Goal: Task Accomplishment & Management: Complete application form

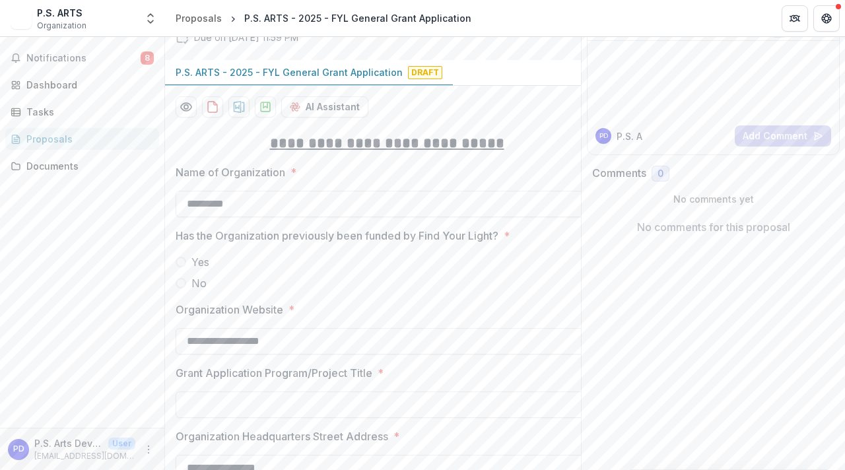
scroll to position [106, 0]
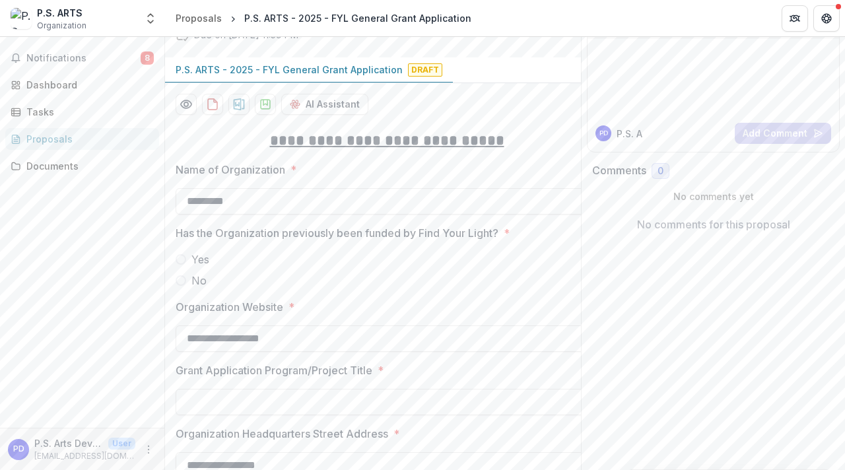
click at [178, 258] on span at bounding box center [181, 259] width 11 height 11
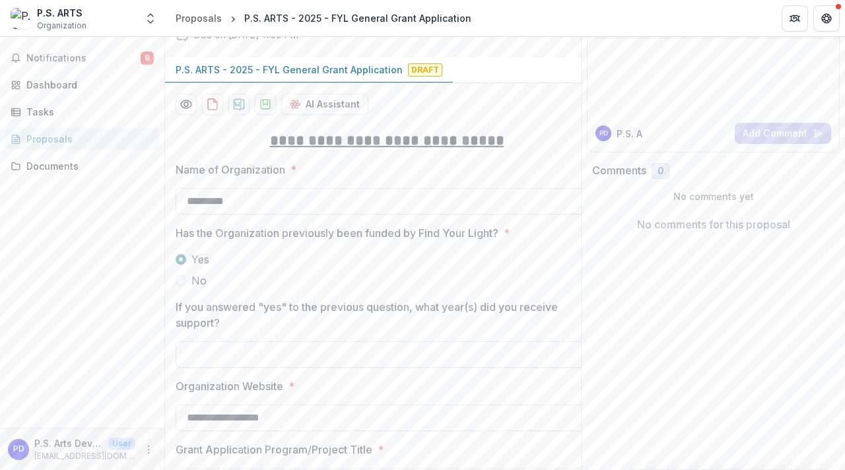
click at [298, 353] on input "If you answered "yes" to the previous question, what year(s) did you receive su…" at bounding box center [387, 354] width 423 height 26
type input "****"
click at [364, 309] on p "If you answered "yes" to the previous question, what year(s) did you receive su…" at bounding box center [378, 315] width 404 height 32
click at [364, 341] on input "****" at bounding box center [387, 354] width 423 height 26
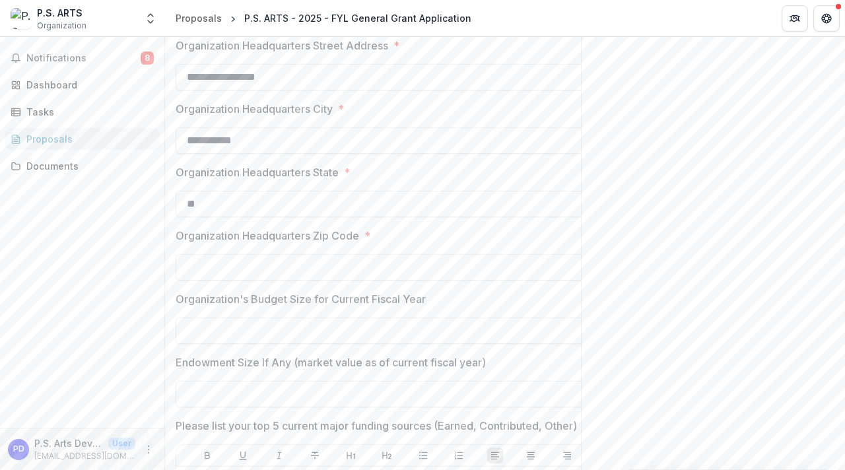
scroll to position [575, 0]
click at [334, 268] on input "Organization Headquarters Zip Code *" at bounding box center [387, 267] width 423 height 26
type input "*****"
click at [383, 295] on p "Organization's Budget Size for Current Fiscal Year" at bounding box center [301, 299] width 250 height 16
click at [383, 317] on input "Organization's Budget Size for Current Fiscal Year" at bounding box center [387, 330] width 423 height 26
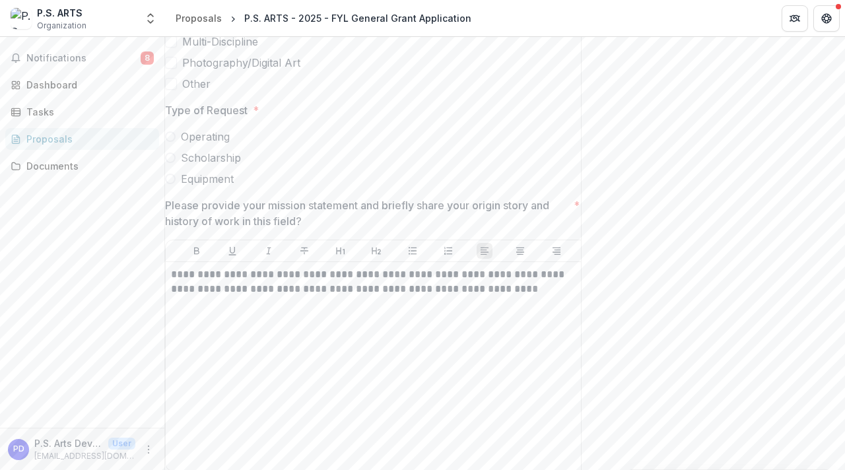
scroll to position [2436, 0]
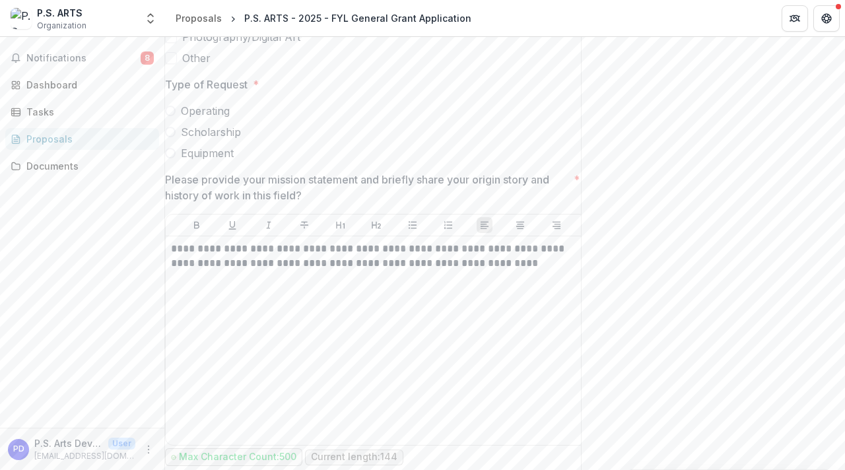
click at [209, 119] on span "Operating" at bounding box center [205, 111] width 49 height 16
type input "**"
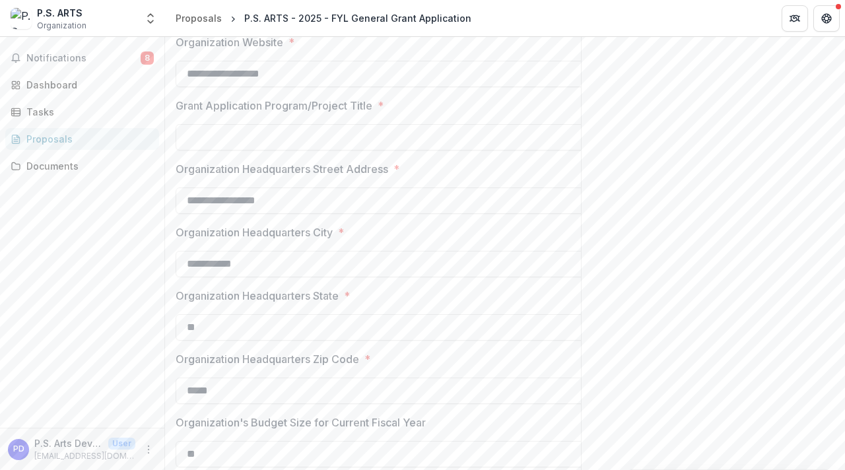
scroll to position [468, 0]
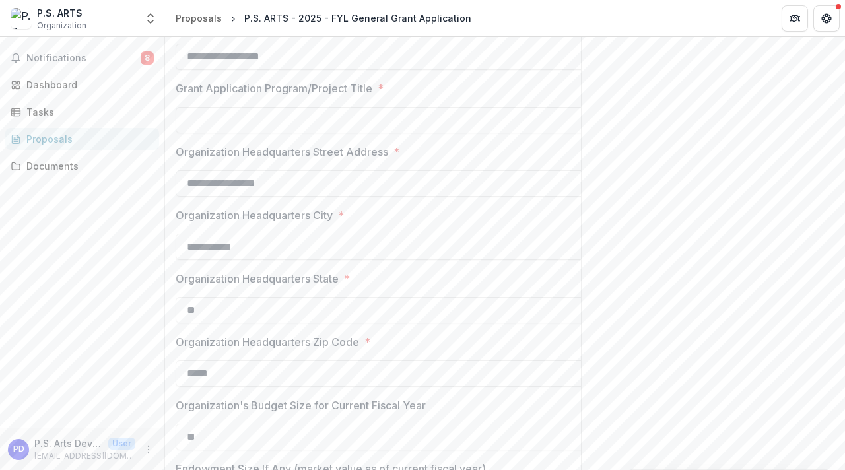
click at [250, 110] on input "Grant Application Program/Project Title *" at bounding box center [387, 120] width 423 height 26
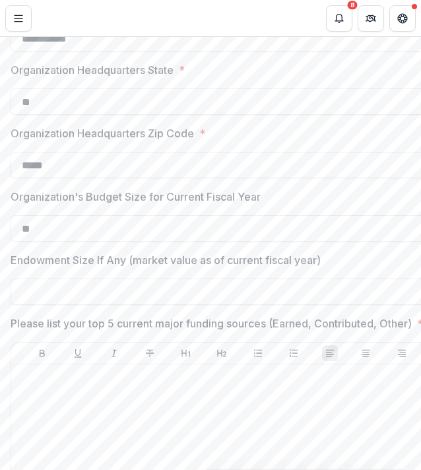
scroll to position [728, 0]
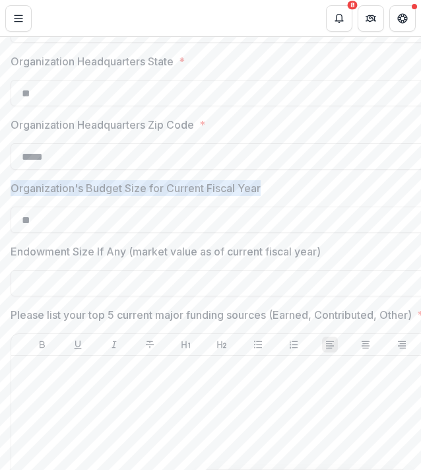
drag, startPoint x: 299, startPoint y: 184, endPoint x: 0, endPoint y: 180, distance: 298.5
copy p "Organization's Budget Size for Current Fiscal Year"
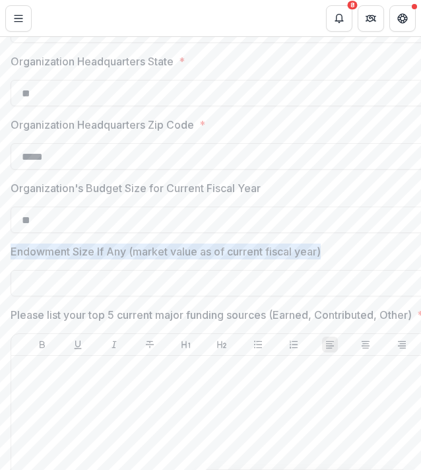
drag, startPoint x: 345, startPoint y: 252, endPoint x: 0, endPoint y: 253, distance: 344.8
copy p "Endowment Size If Any (market value as of current fiscal year)"
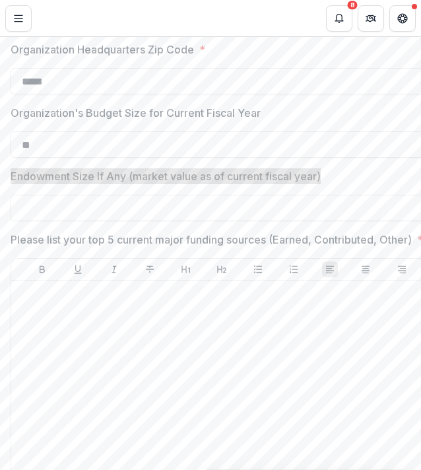
scroll to position [814, 0]
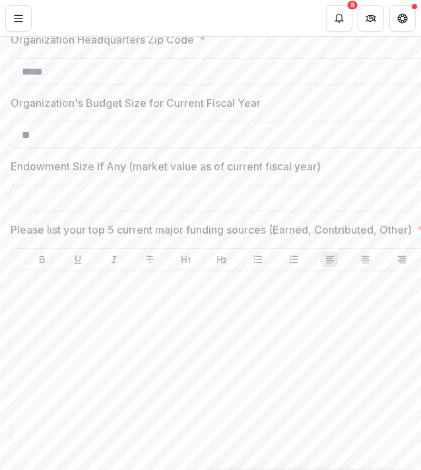
click at [67, 238] on p "Please list your top 5 current major funding sources (Earned, Contributed, Othe…" at bounding box center [212, 230] width 402 height 16
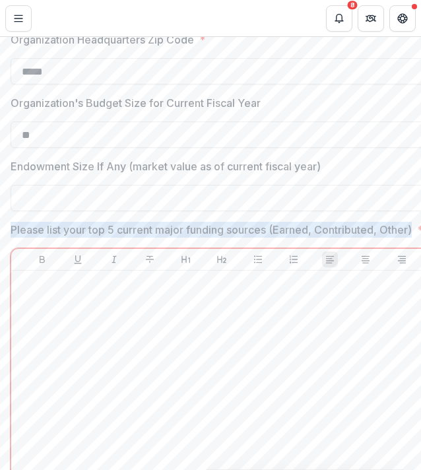
drag, startPoint x: 59, startPoint y: 244, endPoint x: 7, endPoint y: 229, distance: 54.3
copy p "Please list your top 5 current major funding sources (Earned, Contributed, Othe…"
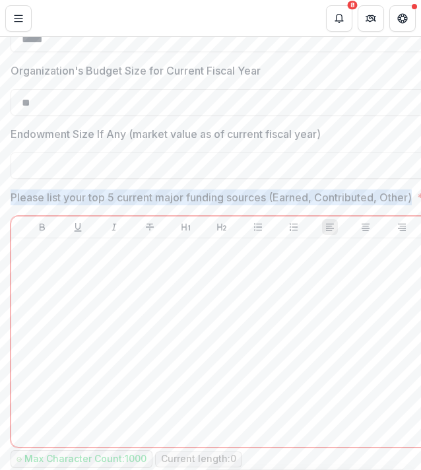
scroll to position [863, 0]
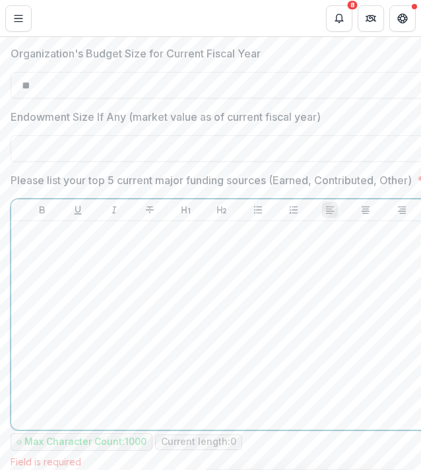
click at [168, 331] on div at bounding box center [222, 326] width 411 height 198
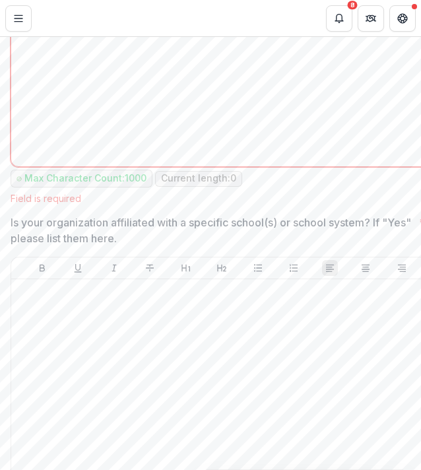
scroll to position [1143, 0]
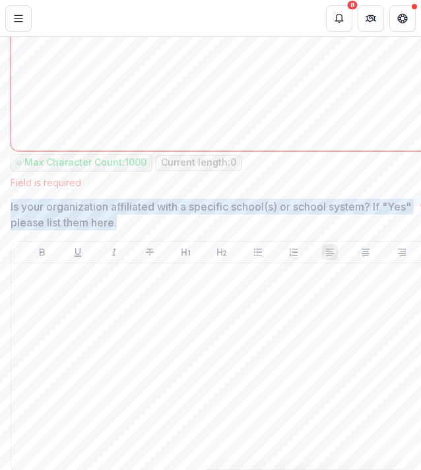
drag, startPoint x: 158, startPoint y: 237, endPoint x: 0, endPoint y: 227, distance: 158.2
copy p "Is your organization affiliated with a specific school(s) or school system? If …"
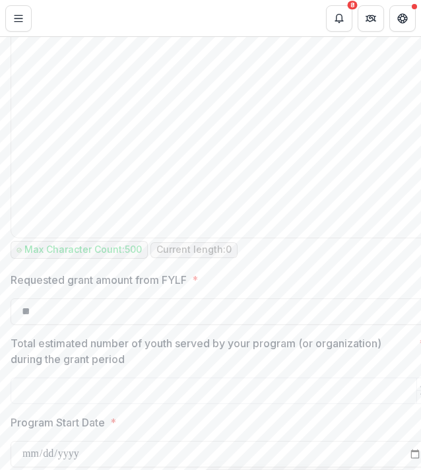
scroll to position [1378, 0]
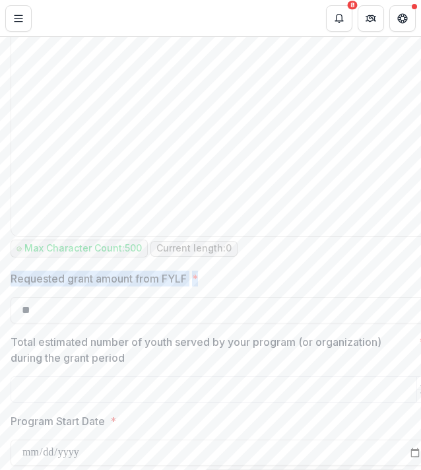
drag, startPoint x: 6, startPoint y: 289, endPoint x: 227, endPoint y: 291, distance: 220.6
copy label "Requested grant amount from FYLF *"
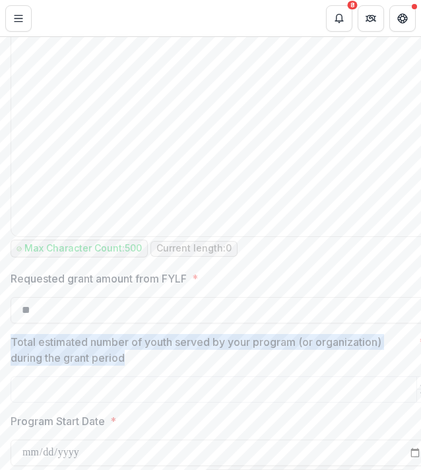
drag, startPoint x: 142, startPoint y: 374, endPoint x: 0, endPoint y: 359, distance: 142.9
copy p "Total estimated number of youth served by your program (or organization) during…"
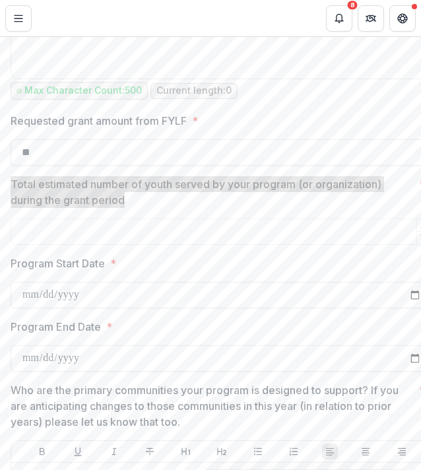
scroll to position [1537, 0]
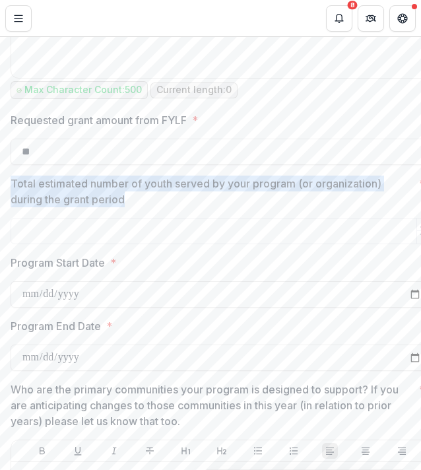
click at [127, 271] on label "Program Start Date *" at bounding box center [218, 263] width 415 height 16
click at [127, 281] on input "Program Start Date *" at bounding box center [222, 294] width 423 height 26
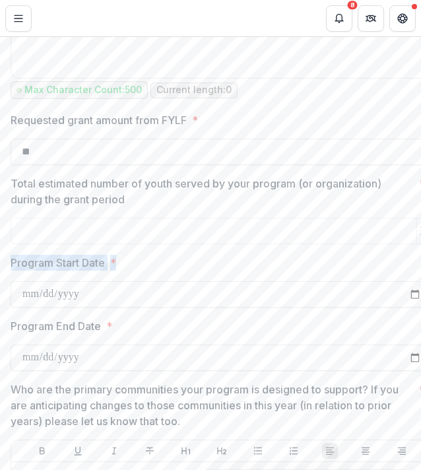
drag, startPoint x: 127, startPoint y: 274, endPoint x: 0, endPoint y: 273, distance: 127.5
copy label "Program Start Date *"
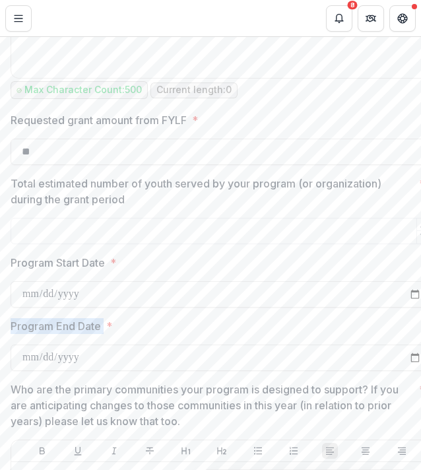
drag, startPoint x: 0, startPoint y: 346, endPoint x: 96, endPoint y: 341, distance: 95.9
copy p "Program End Dat"
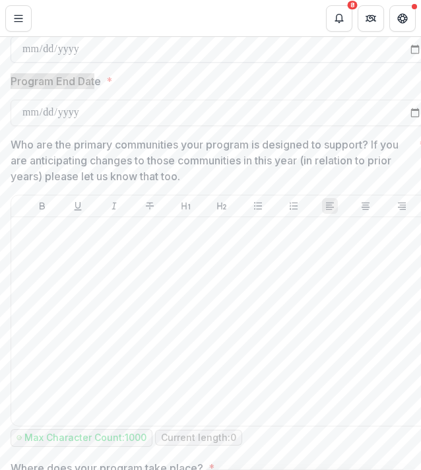
scroll to position [1769, 0]
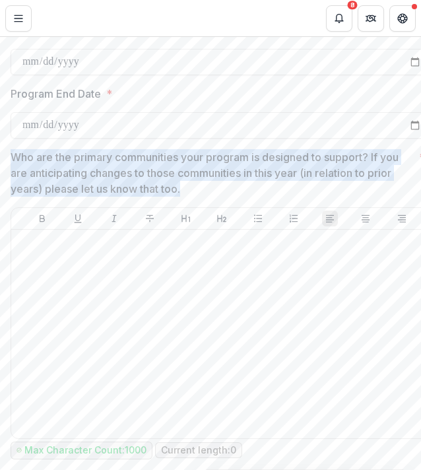
drag, startPoint x: 204, startPoint y: 201, endPoint x: 0, endPoint y: 172, distance: 206.1
copy p "Who are the primary communities your program is designed to support? If you are…"
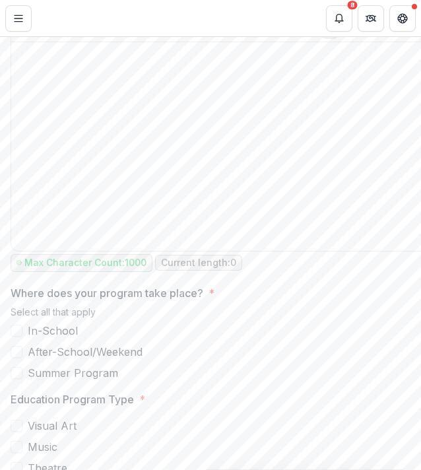
scroll to position [2047, 0]
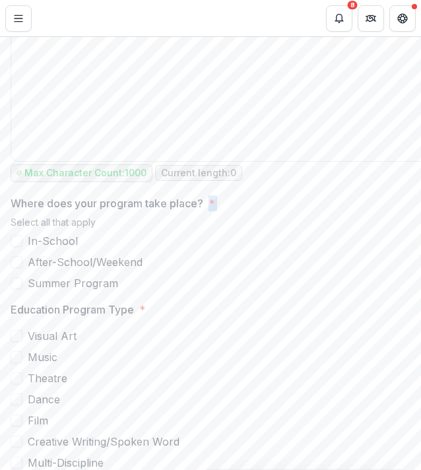
drag, startPoint x: 204, startPoint y: 221, endPoint x: 1, endPoint y: 236, distance: 203.3
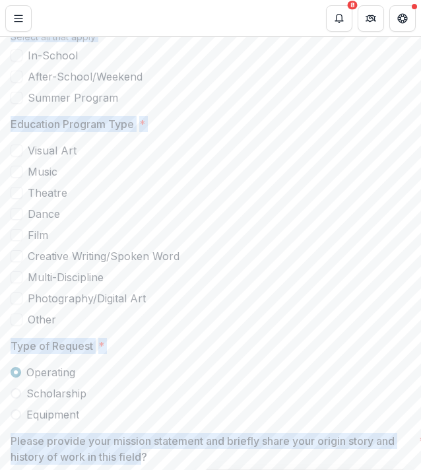
scroll to position [2233, 0]
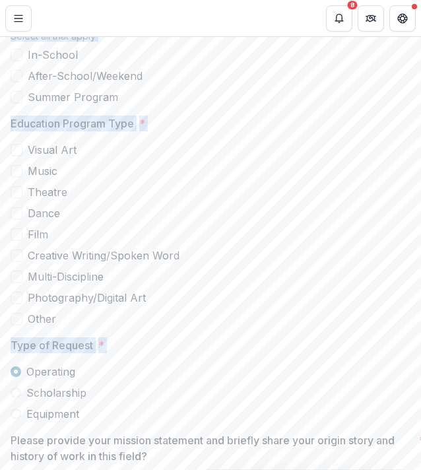
drag, startPoint x: 12, startPoint y: 96, endPoint x: 120, endPoint y: 424, distance: 345.4
copy div "Where does your program take place? * Select all that apply In-School After-Sch…"
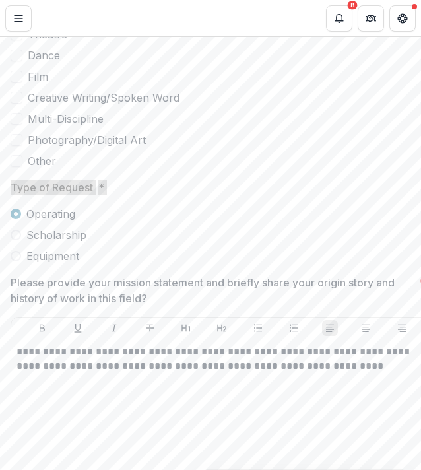
scroll to position [2513, 0]
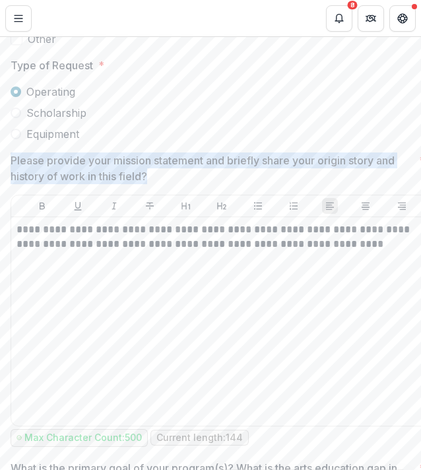
drag, startPoint x: 162, startPoint y: 196, endPoint x: 0, endPoint y: 179, distance: 162.7
click at [0, 179] on div "**********" at bounding box center [222, 339] width 444 height 5163
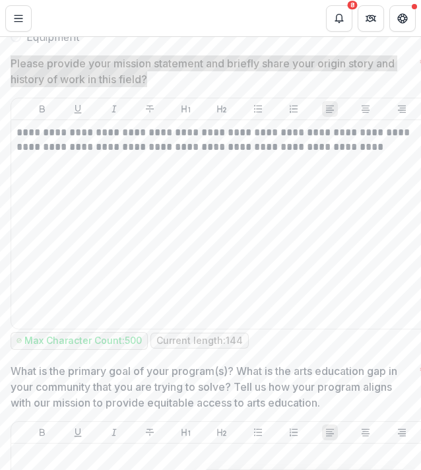
scroll to position [2806, 0]
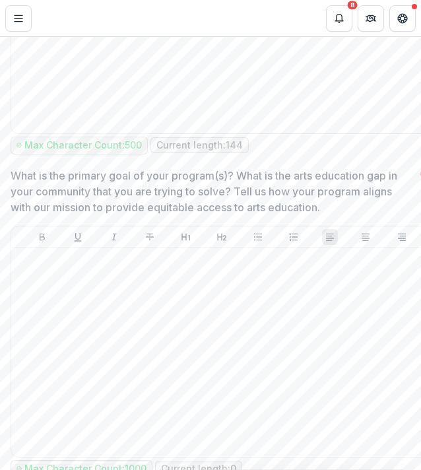
click at [346, 215] on p "What is the primary goal of your program(s)? What is the arts education gap in …" at bounding box center [213, 192] width 404 height 48
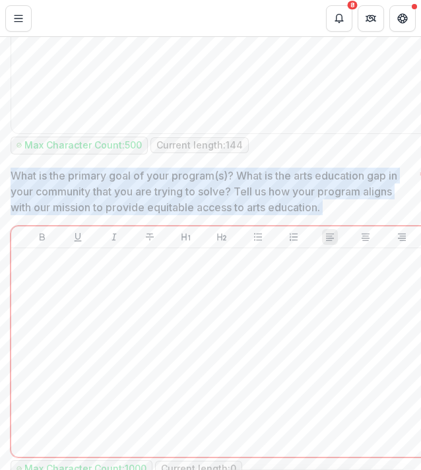
drag, startPoint x: 334, startPoint y: 224, endPoint x: 0, endPoint y: 195, distance: 335.4
click at [0, 195] on div "**********" at bounding box center [222, 53] width 444 height 5177
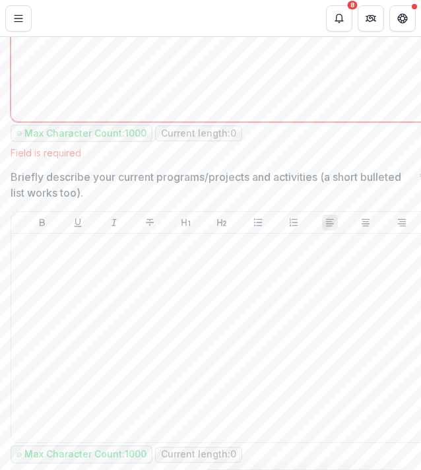
scroll to position [3179, 0]
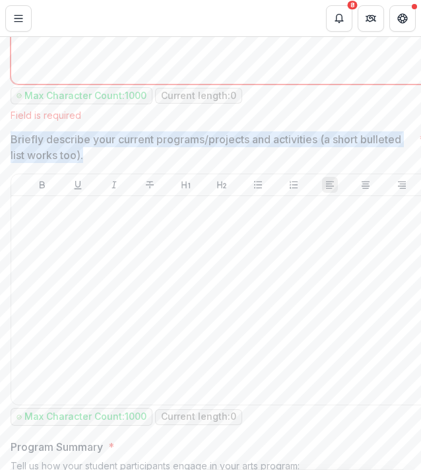
drag, startPoint x: 109, startPoint y: 170, endPoint x: 3, endPoint y: 151, distance: 108.0
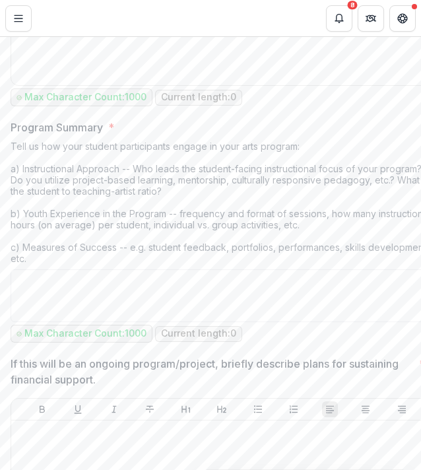
scroll to position [3505, 0]
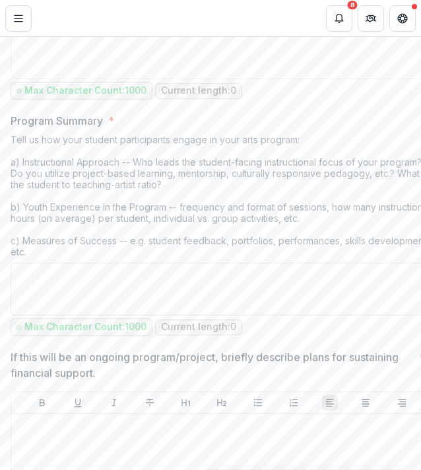
click at [95, 298] on textarea "Program Summary *" at bounding box center [222, 289] width 423 height 53
type textarea "*"
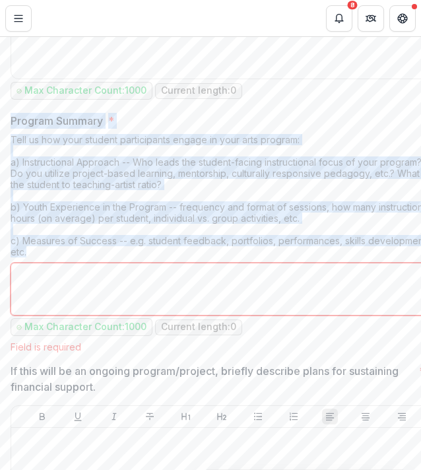
drag, startPoint x: 36, startPoint y: 269, endPoint x: 2, endPoint y: 133, distance: 140.2
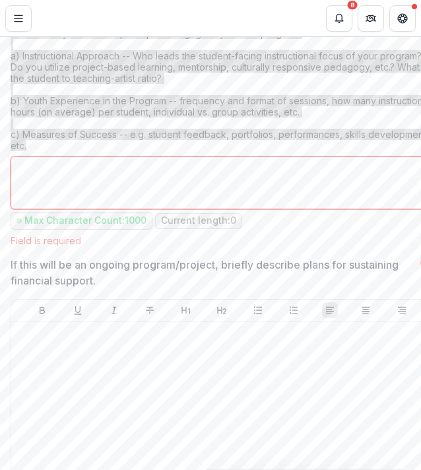
scroll to position [3627, 0]
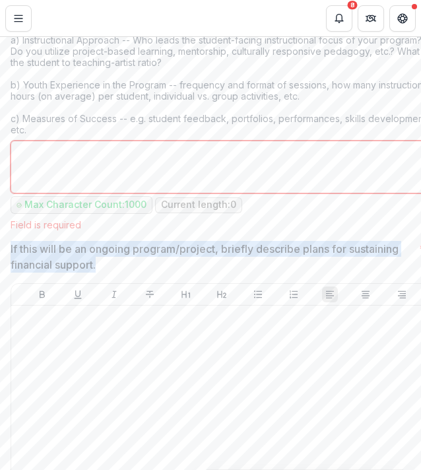
drag, startPoint x: 98, startPoint y: 281, endPoint x: 0, endPoint y: 267, distance: 98.7
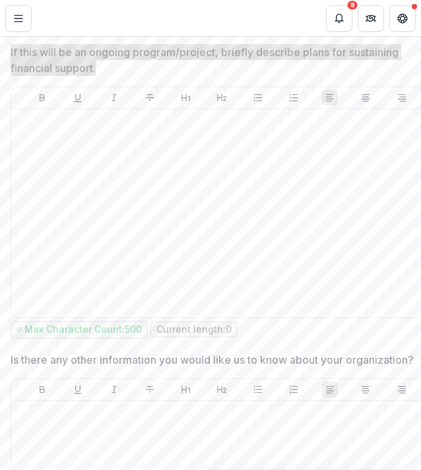
scroll to position [4069, 0]
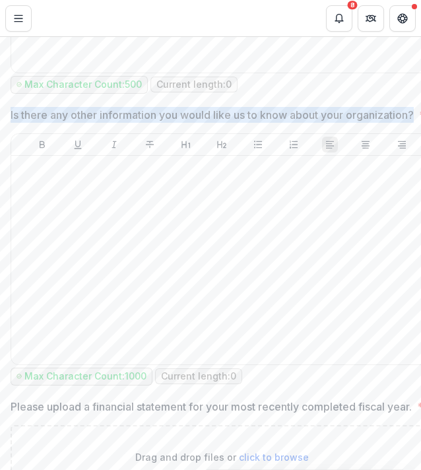
drag, startPoint x: 85, startPoint y: 147, endPoint x: 0, endPoint y: 133, distance: 86.3
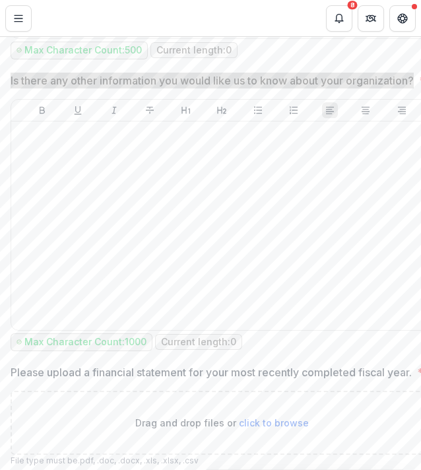
scroll to position [4265, 0]
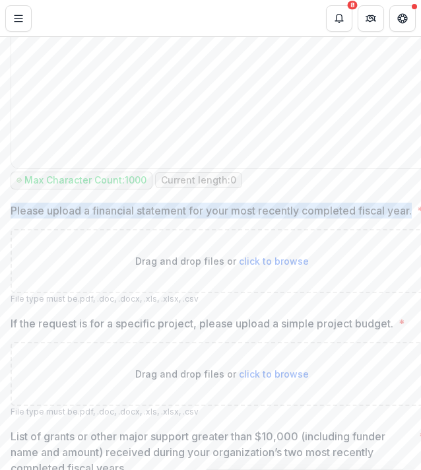
drag, startPoint x: 3, startPoint y: 236, endPoint x: 44, endPoint y: 255, distance: 45.2
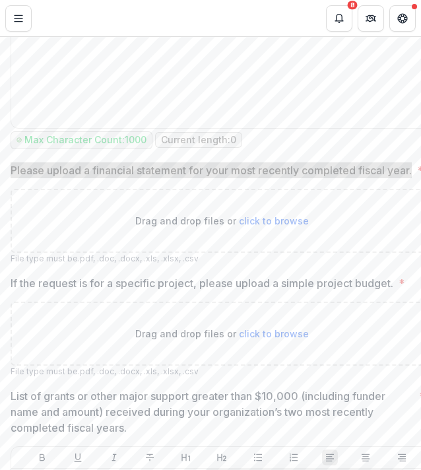
scroll to position [4320, 0]
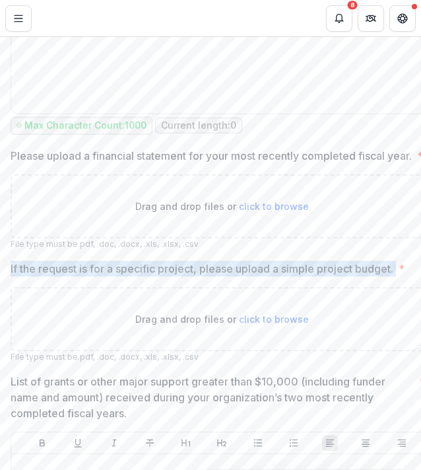
drag, startPoint x: 0, startPoint y: 316, endPoint x: 403, endPoint y: 323, distance: 402.9
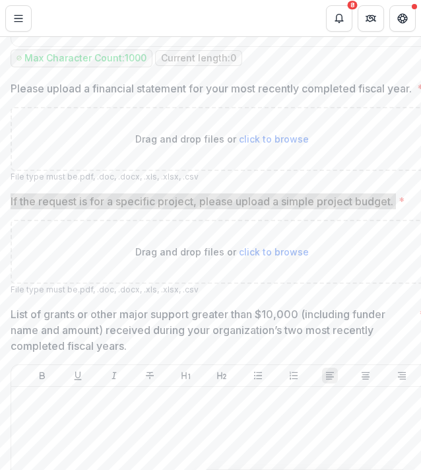
scroll to position [4404, 0]
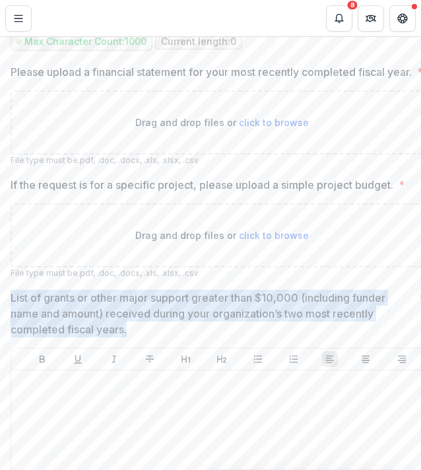
drag, startPoint x: 141, startPoint y: 377, endPoint x: 0, endPoint y: 346, distance: 144.1
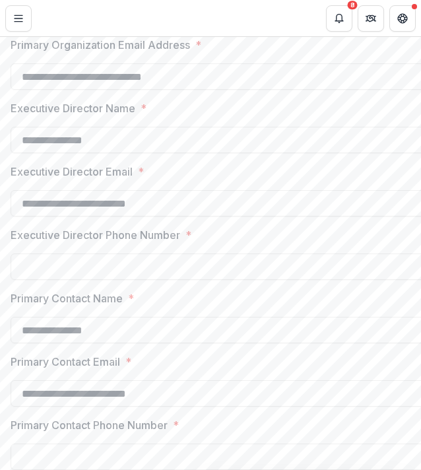
scroll to position [4992, 0]
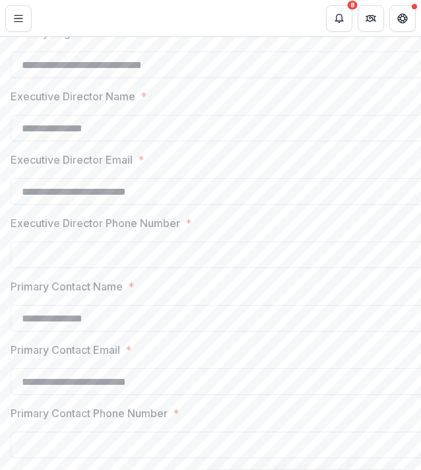
drag, startPoint x: 111, startPoint y: 176, endPoint x: 0, endPoint y: 162, distance: 111.8
type input "**********"
drag, startPoint x: 192, startPoint y: 242, endPoint x: 0, endPoint y: 240, distance: 192.2
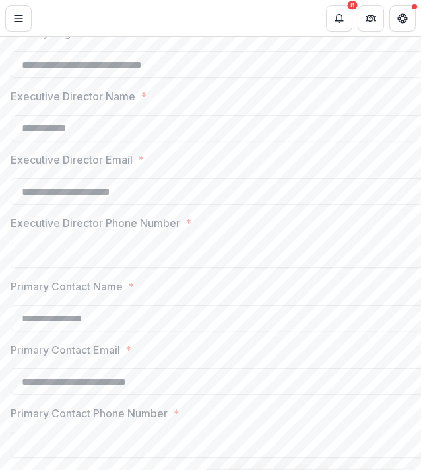
type input "**********"
click at [133, 268] on input "Executive Director Phone Number *" at bounding box center [222, 255] width 423 height 26
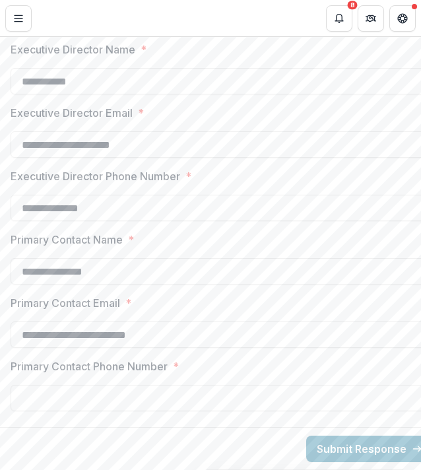
scroll to position [5096, 0]
type input "**********"
click at [105, 385] on input "Primary Contact Phone Number *" at bounding box center [222, 398] width 423 height 26
type input "**********"
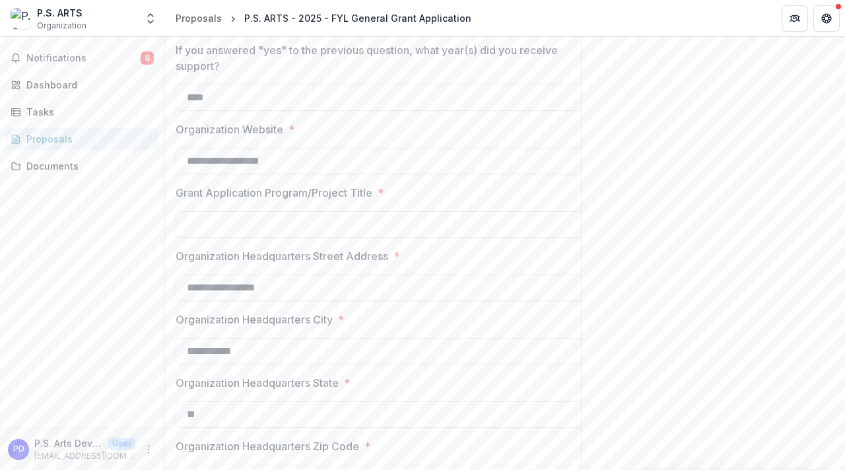
scroll to position [0, 0]
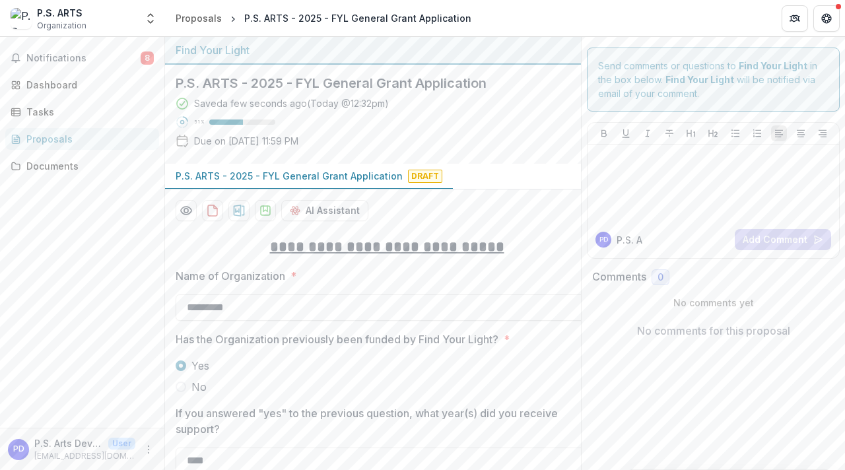
click at [264, 210] on polygon "download-proposal" at bounding box center [266, 208] width 4 height 5
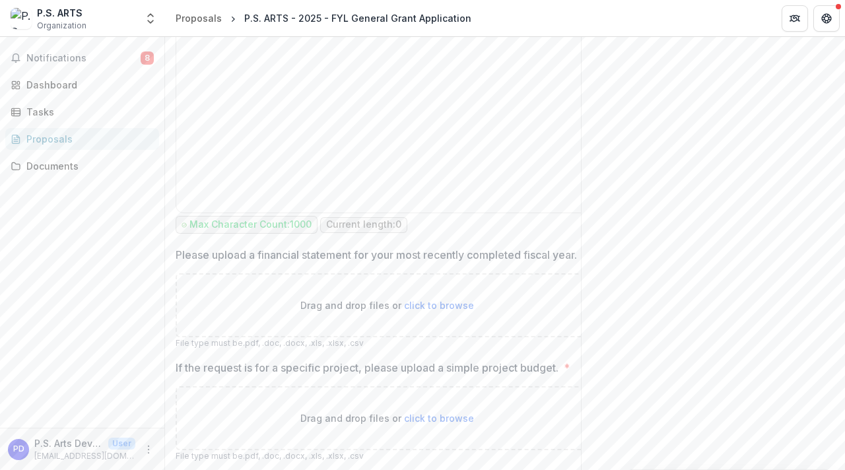
scroll to position [4056, 0]
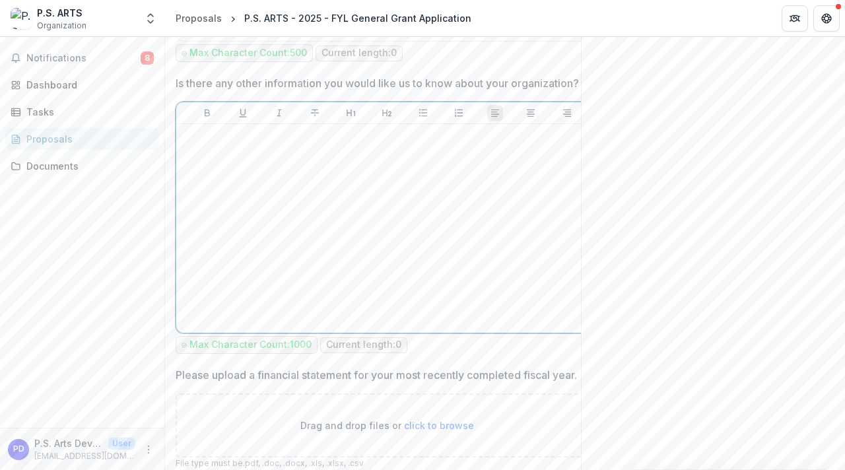
click at [402, 205] on div at bounding box center [387, 228] width 411 height 198
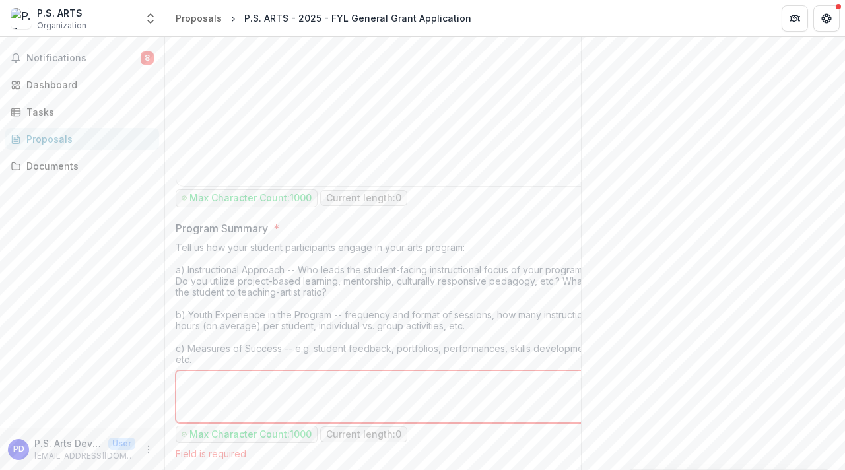
scroll to position [2899, 0]
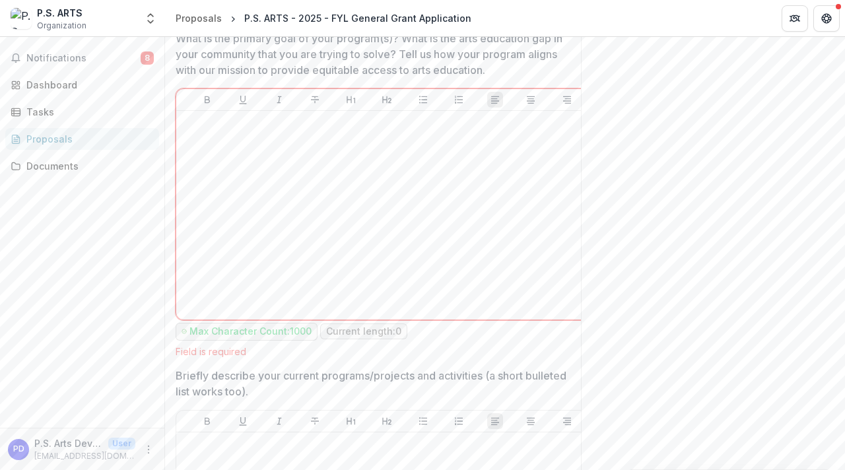
click at [101, 71] on div "Notifications 8 Dashboard Tasks Proposals Documents" at bounding box center [82, 232] width 164 height 391
click at [97, 62] on span "Notifications" at bounding box center [83, 58] width 114 height 11
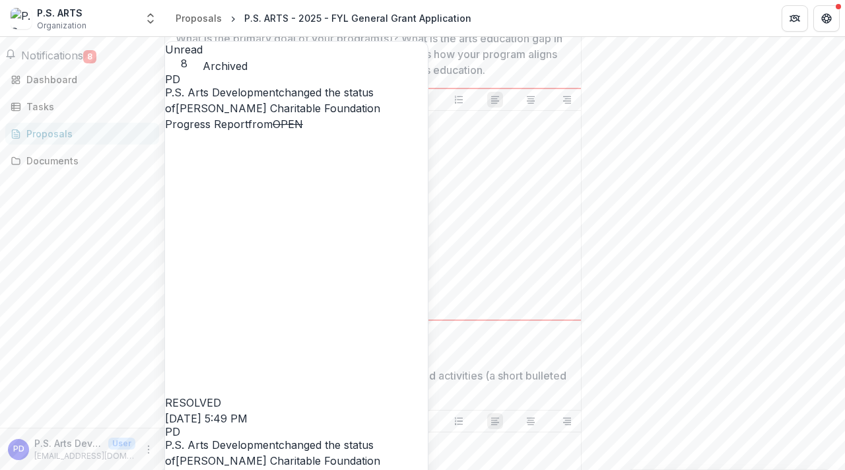
scroll to position [390, 0]
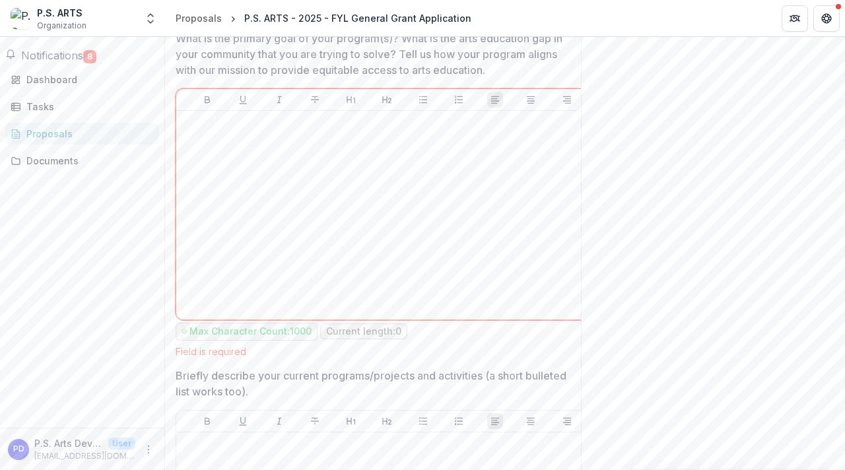
click at [59, 141] on div "Proposals" at bounding box center [87, 134] width 122 height 14
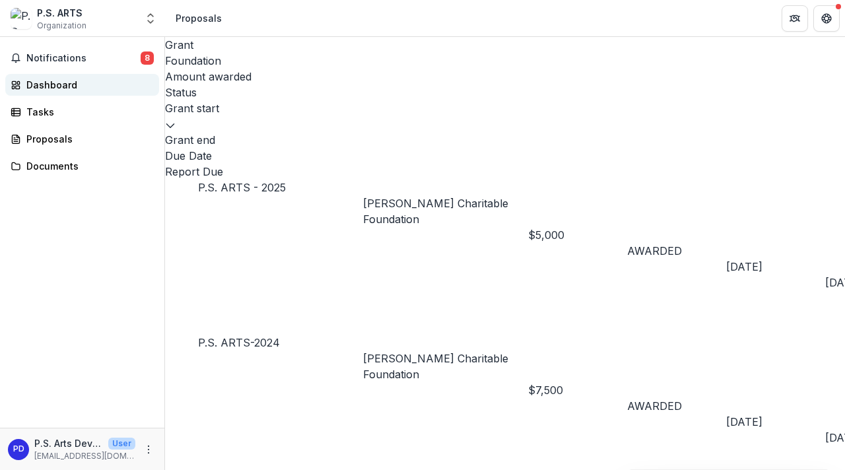
click at [77, 83] on div "Dashboard" at bounding box center [87, 85] width 122 height 14
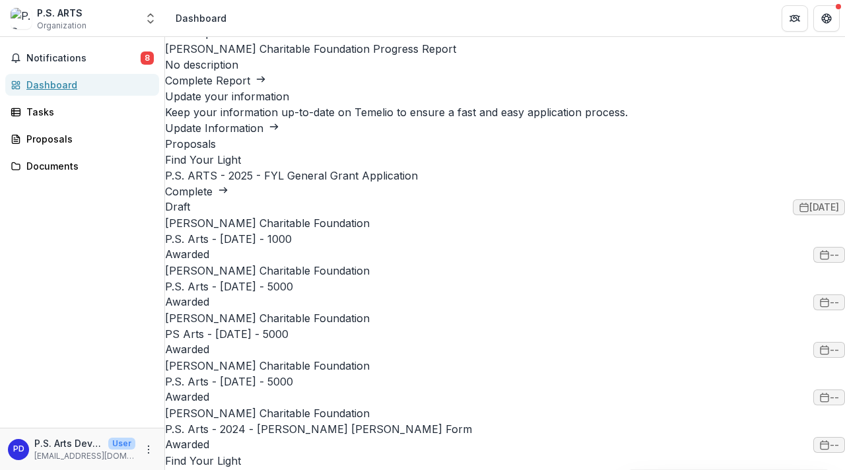
scroll to position [82, 0]
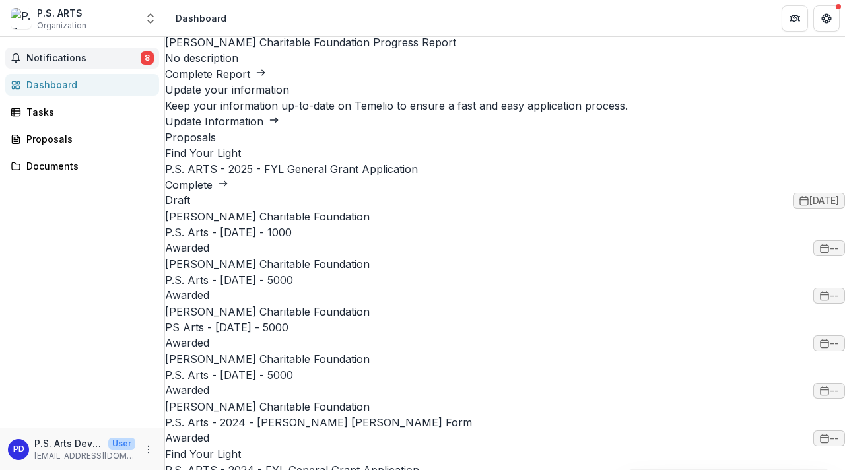
click at [77, 64] on button "Notifications 8" at bounding box center [82, 58] width 154 height 21
click at [100, 86] on div "Dashboard" at bounding box center [87, 85] width 122 height 14
click at [82, 142] on div "Proposals" at bounding box center [87, 139] width 122 height 14
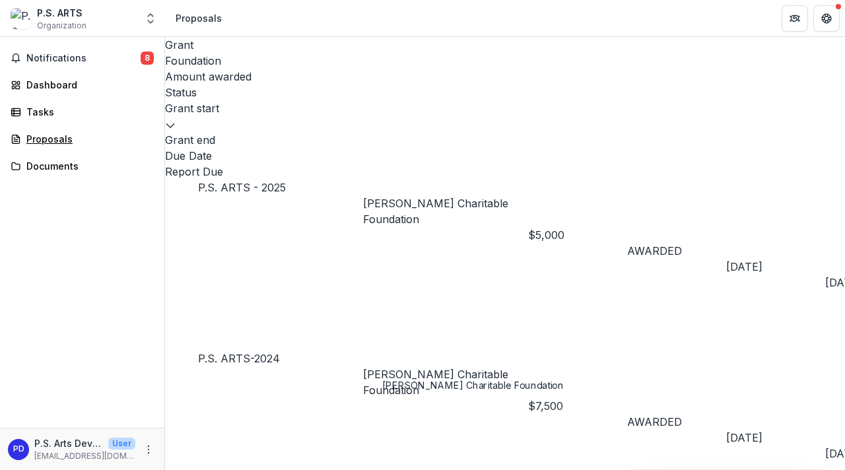
scroll to position [101, 0]
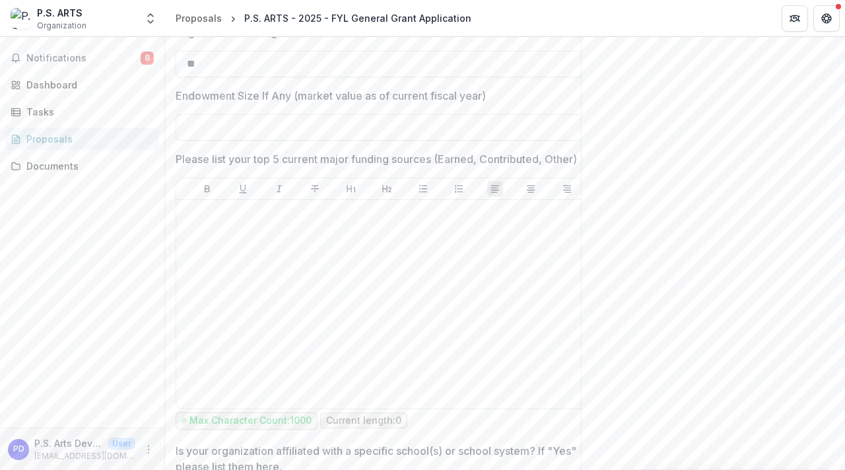
scroll to position [841, 0]
click at [287, 129] on input "Endowment Size If Any (market value as of current fiscal year)" at bounding box center [387, 127] width 423 height 26
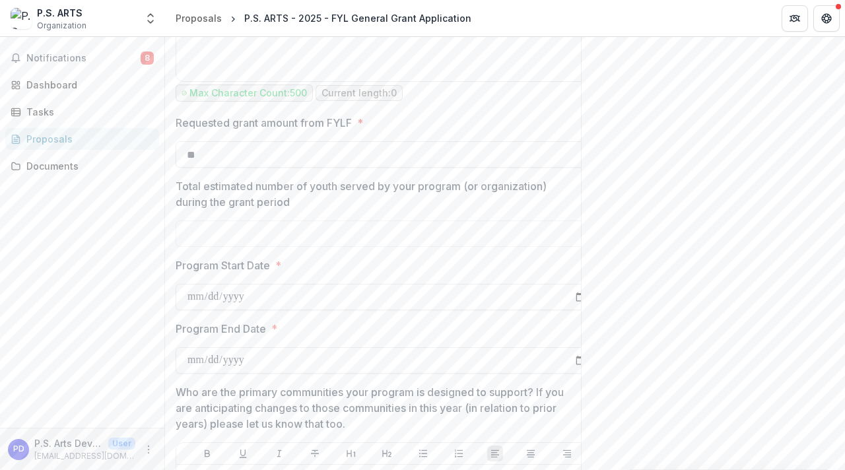
scroll to position [1477, 0]
type input "**"
click at [273, 246] on input "Total estimated number of youth served by your program (or organization) during…" at bounding box center [387, 233] width 423 height 26
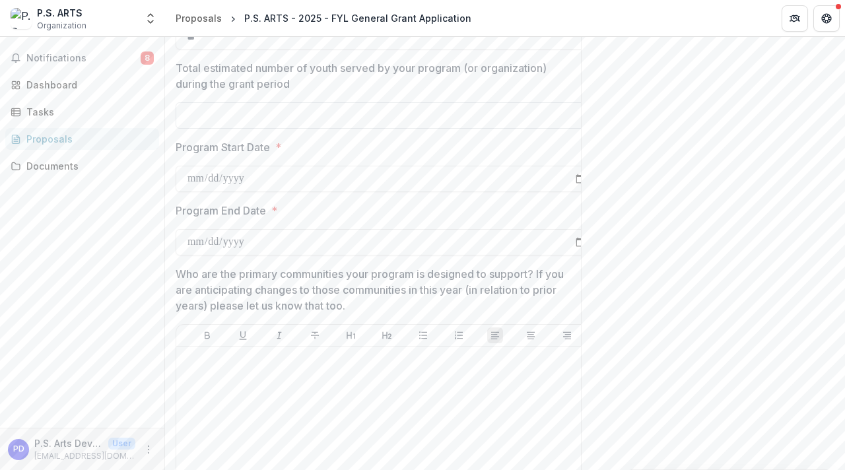
scroll to position [1604, 0]
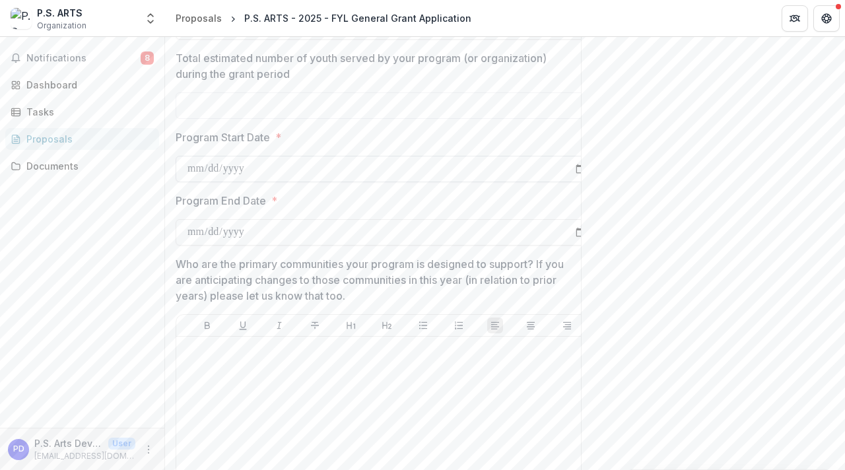
click at [192, 182] on input "Program Start Date *" at bounding box center [387, 169] width 423 height 26
type input "**********"
click at [195, 246] on input "Program End Date *" at bounding box center [387, 232] width 423 height 26
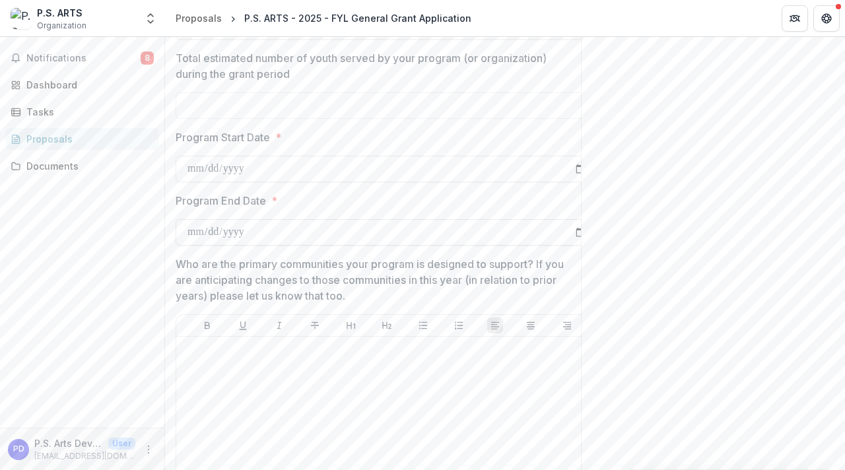
type input "**********"
click at [291, 392] on div at bounding box center [387, 441] width 411 height 198
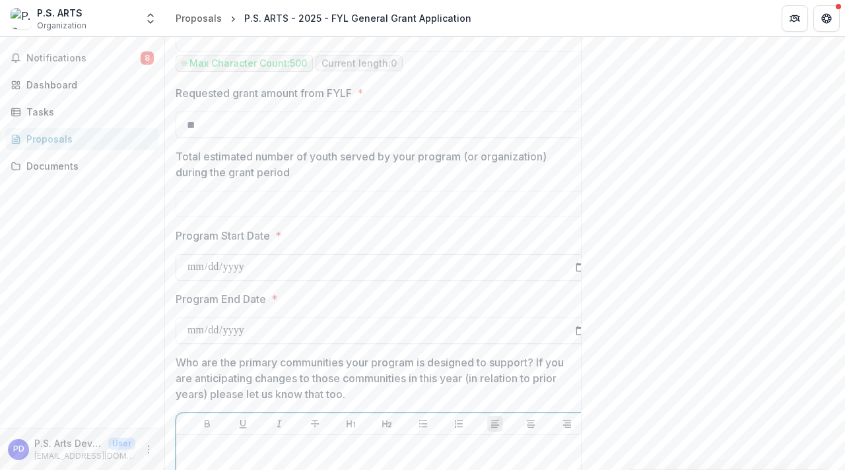
scroll to position [1504, 0]
click at [348, 219] on input "Total estimated number of youth served by your program (or organization) during…" at bounding box center [387, 205] width 423 height 26
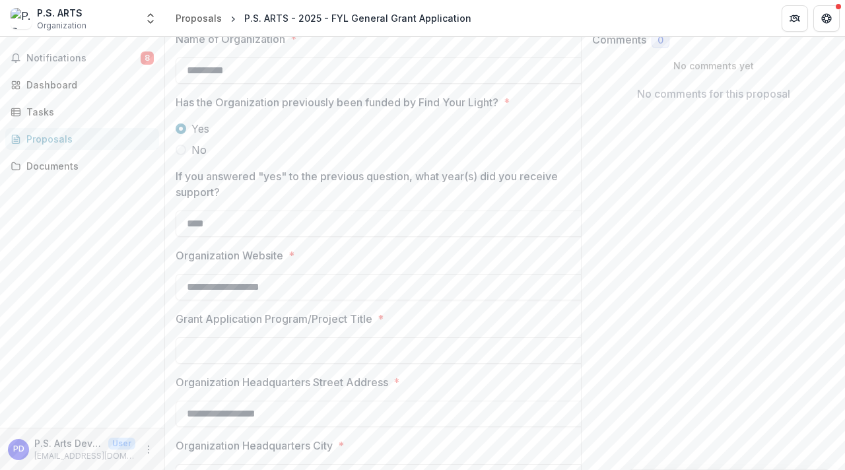
scroll to position [0, 0]
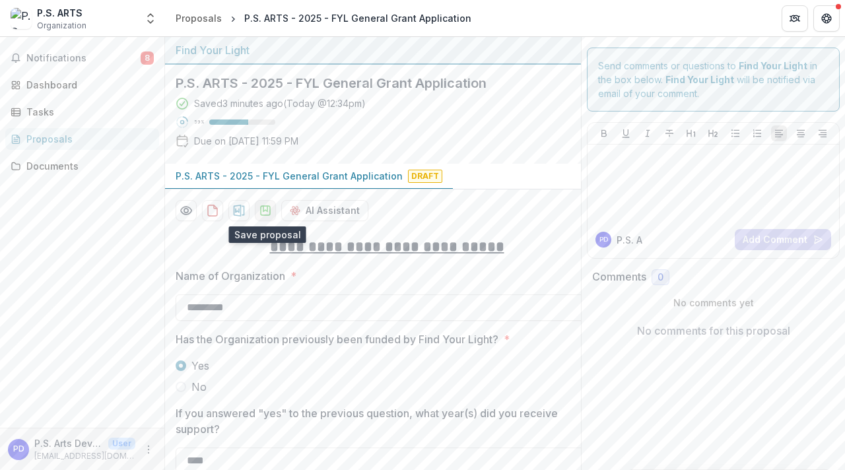
click at [260, 215] on icon "download-proposal" at bounding box center [265, 210] width 13 height 13
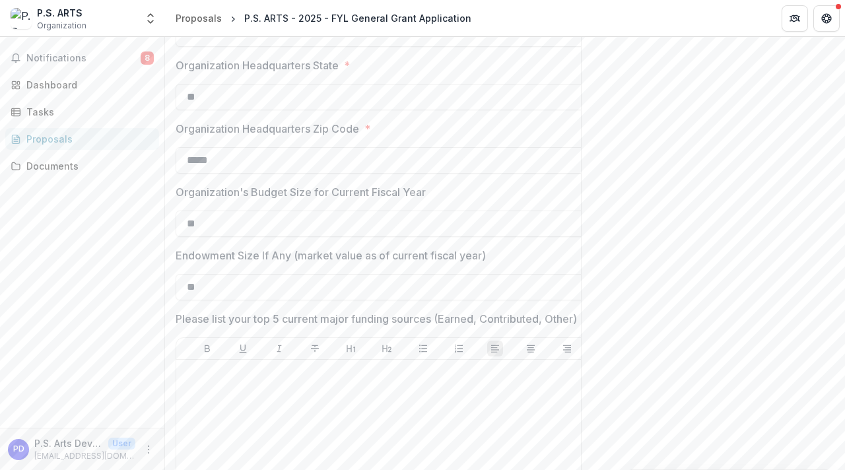
scroll to position [682, 0]
click at [297, 288] on input "**" at bounding box center [387, 286] width 423 height 26
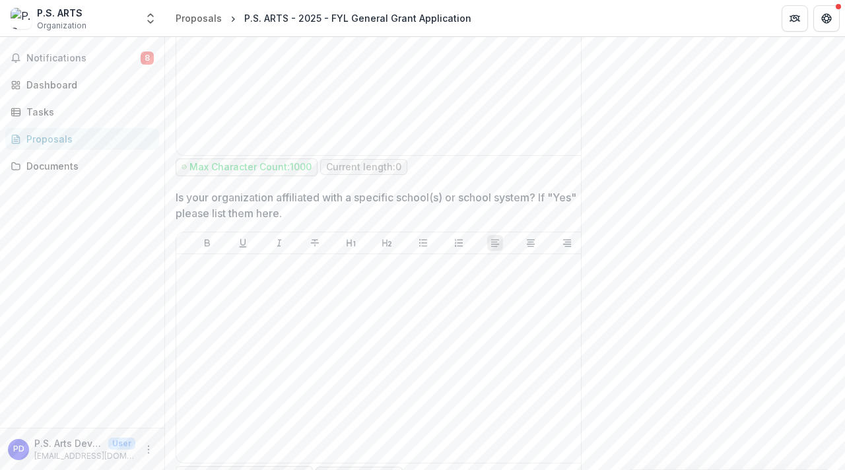
scroll to position [1096, 0]
click at [347, 357] on div at bounding box center [387, 357] width 411 height 198
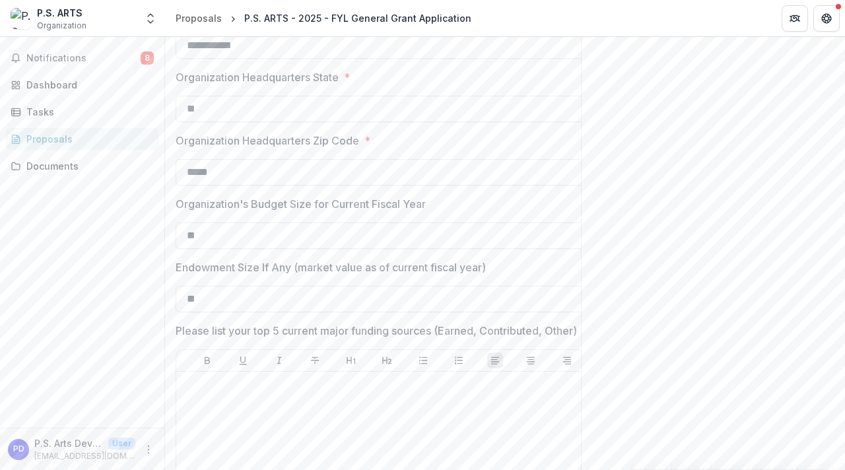
scroll to position [892, 0]
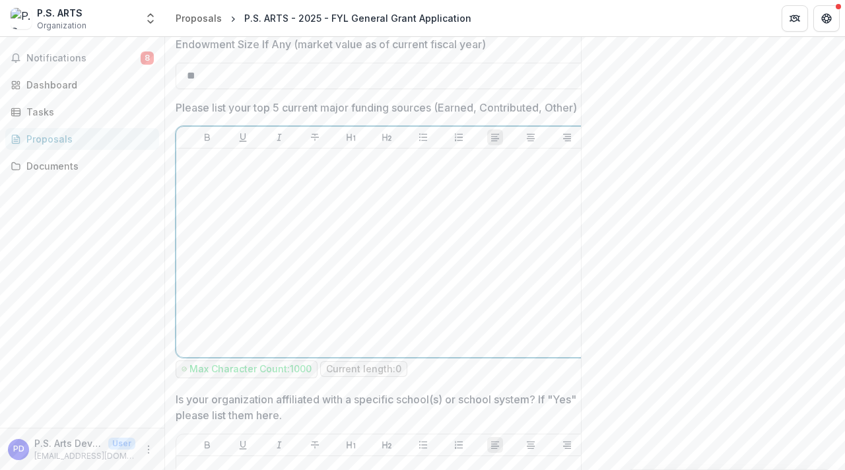
click at [336, 216] on div at bounding box center [387, 253] width 411 height 198
